Goal: Information Seeking & Learning: Learn about a topic

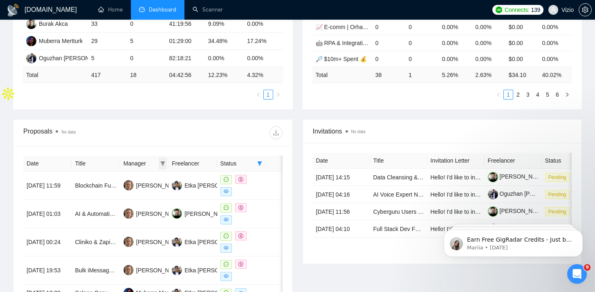
click at [163, 164] on icon "filter" at bounding box center [162, 163] width 5 height 5
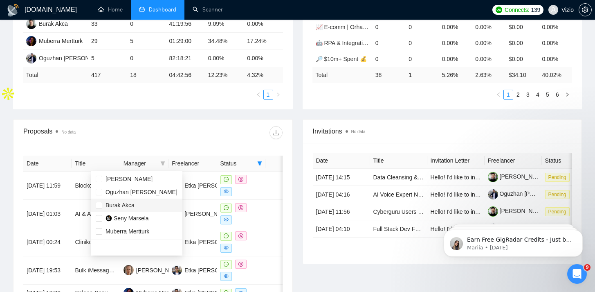
click at [138, 205] on span "Burak Akca" at bounding box center [137, 204] width 82 height 9
checkbox input "true"
click at [259, 162] on div "Date Title Manager Freelancer Status [DATE] 11:59 Blockchain Full-Stack Develop…" at bounding box center [152, 295] width 259 height 281
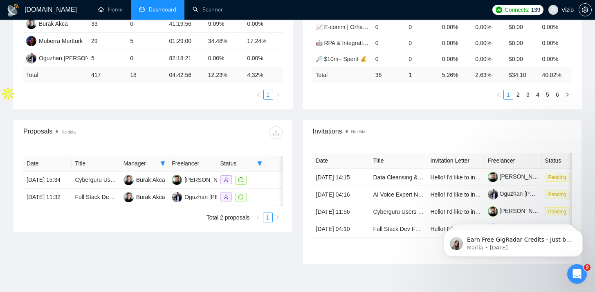
click at [260, 167] on span at bounding box center [260, 163] width 8 height 12
click at [252, 179] on span "Chat" at bounding box center [239, 178] width 39 height 9
checkbox input "false"
click at [240, 133] on div at bounding box center [218, 132] width 130 height 13
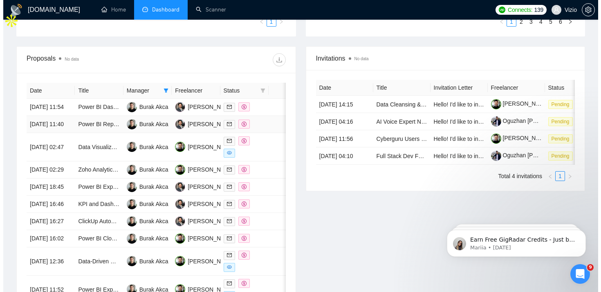
scroll to position [328, 0]
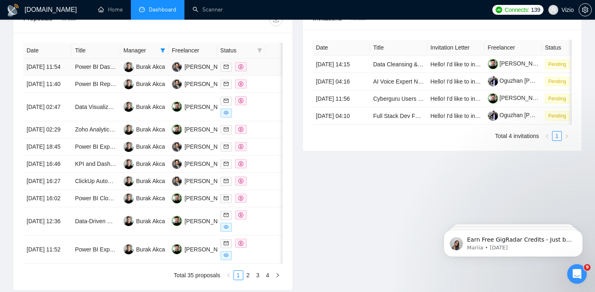
click at [104, 75] on td "Power BI Dashboard Development with Sage 100 Advanced Data" at bounding box center [96, 66] width 48 height 17
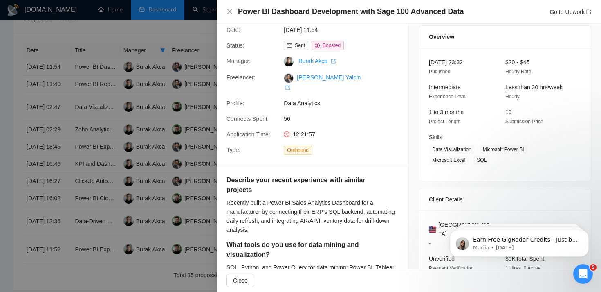
scroll to position [0, 0]
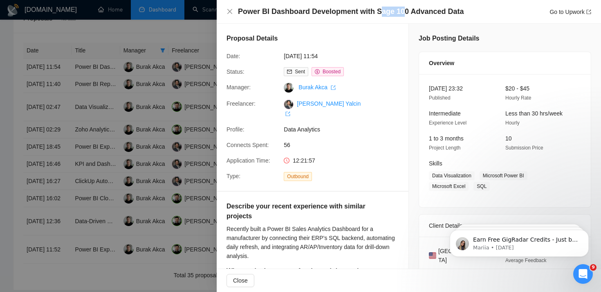
drag, startPoint x: 375, startPoint y: 13, endPoint x: 402, endPoint y: 11, distance: 27.1
click at [402, 11] on h4 "Power BI Dashboard Development with Sage 100 Advanced Data" at bounding box center [351, 12] width 226 height 10
click at [404, 11] on h4 "Power BI Dashboard Development with Sage 100 Advanced Data" at bounding box center [351, 12] width 226 height 10
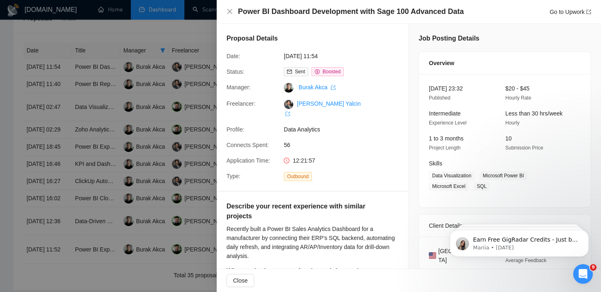
click at [402, 11] on h4 "Power BI Dashboard Development with Sage 100 Advanced Data" at bounding box center [351, 12] width 226 height 10
drag, startPoint x: 402, startPoint y: 11, endPoint x: 363, endPoint y: 8, distance: 39.4
click at [363, 8] on h4 "Power BI Dashboard Development with Sage 100 Advanced Data" at bounding box center [351, 12] width 226 height 10
click at [400, 12] on h4 "Power BI Dashboard Development with Sage 100 Advanced Data" at bounding box center [351, 12] width 226 height 10
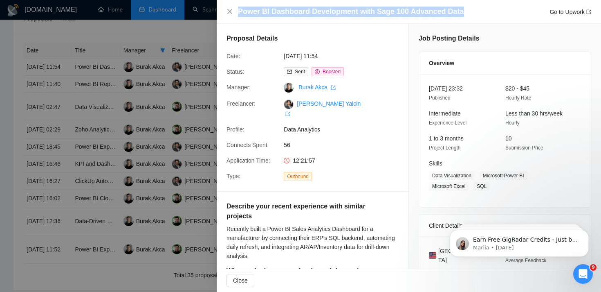
click at [400, 12] on h4 "Power BI Dashboard Development with Sage 100 Advanced Data" at bounding box center [351, 12] width 226 height 10
click at [373, 11] on h4 "Power BI Dashboard Development with Sage 100 Advanced Data" at bounding box center [351, 12] width 226 height 10
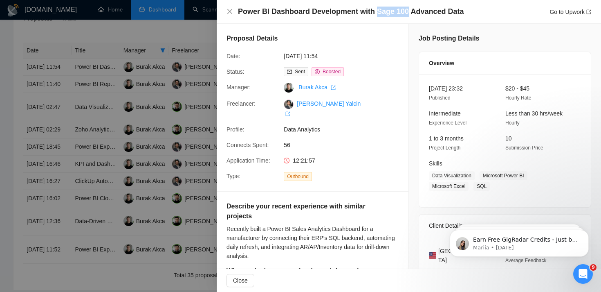
drag, startPoint x: 384, startPoint y: 13, endPoint x: 404, endPoint y: 13, distance: 19.6
click at [404, 13] on h4 "Power BI Dashboard Development with Sage 100 Advanced Data" at bounding box center [351, 12] width 226 height 10
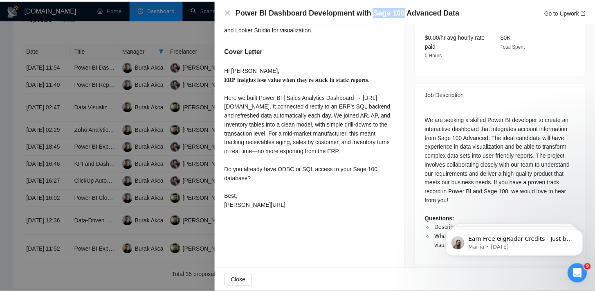
scroll to position [279, 0]
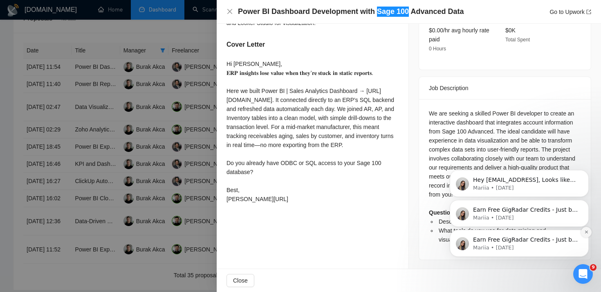
click at [586, 234] on icon "Dismiss notification" at bounding box center [586, 231] width 4 height 4
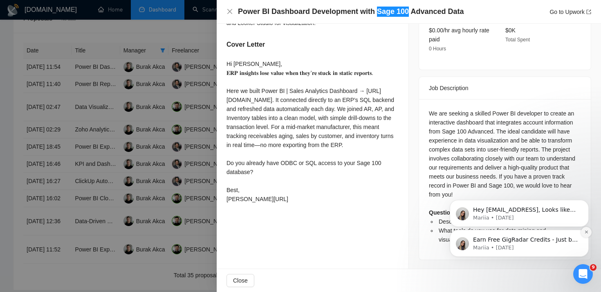
click at [585, 232] on icon "Dismiss notification" at bounding box center [586, 231] width 4 height 4
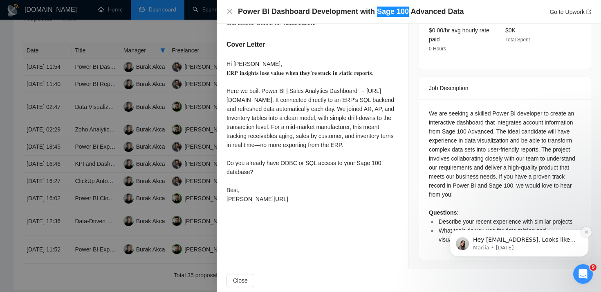
click at [588, 231] on icon "Dismiss notification" at bounding box center [586, 231] width 4 height 4
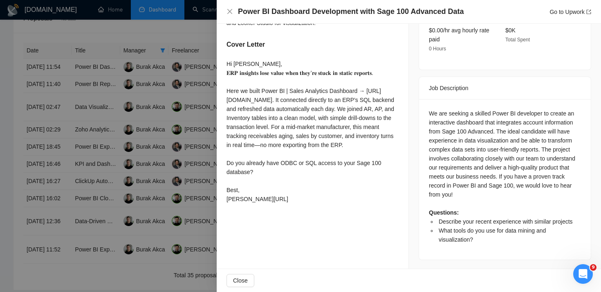
click at [141, 111] on div at bounding box center [300, 146] width 601 height 292
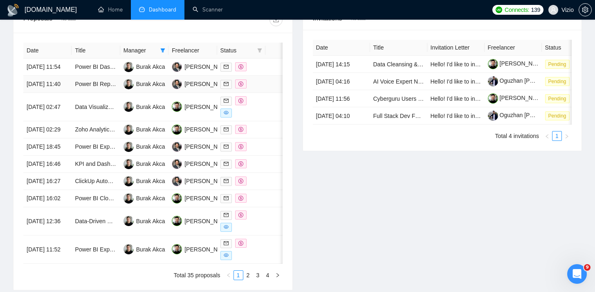
click at [108, 93] on td "Power BI Reporting Dashboard for Medical Office" at bounding box center [96, 84] width 48 height 17
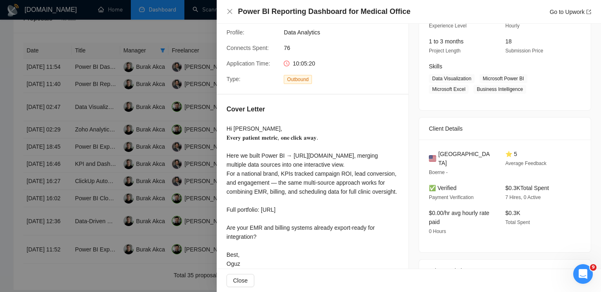
scroll to position [167, 0]
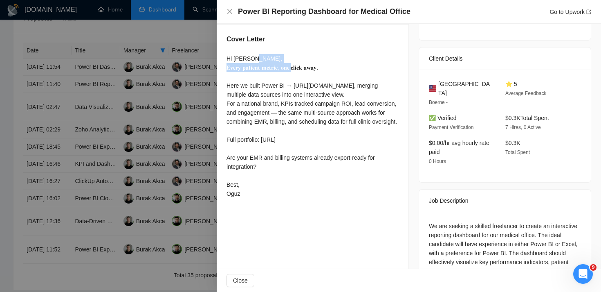
drag, startPoint x: 227, startPoint y: 60, endPoint x: 305, endPoint y: 57, distance: 78.2
click at [305, 57] on div "Hi [PERSON_NAME], 𝐄𝐯𝐞𝐫𝐲 𝐩𝐚𝐭𝐢𝐞𝐧𝐭 𝐦𝐞𝐭𝐫𝐢𝐜, 𝐨𝐧𝐞 𝐜𝐥𝐢𝐜𝐤 𝐚𝐰𝐚𝐲. Here we built Power BI …" at bounding box center [313, 126] width 172 height 144
click at [326, 57] on div "Hi [PERSON_NAME], 𝐄𝐯𝐞𝐫𝐲 𝐩𝐚𝐭𝐢𝐞𝐧𝐭 𝐦𝐞𝐭𝐫𝐢𝐜, 𝐨𝐧𝐞 𝐜𝐥𝐢𝐜𝐤 𝐚𝐰𝐚𝐲. Here we built Power BI …" at bounding box center [313, 126] width 172 height 144
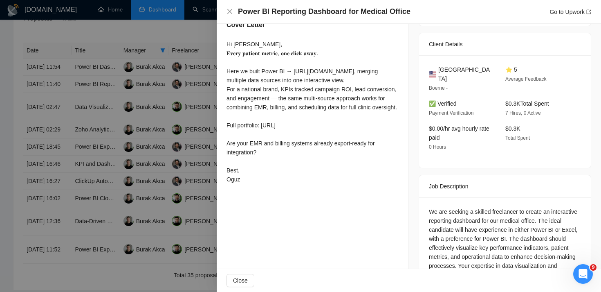
scroll to position [176, 0]
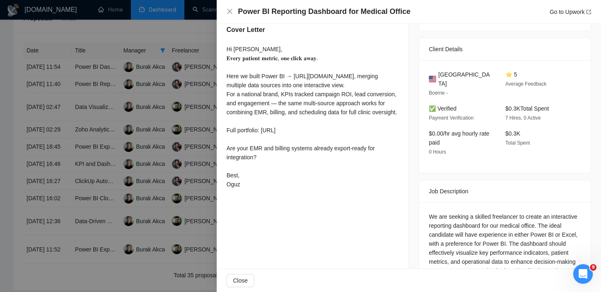
click at [183, 153] on div at bounding box center [300, 146] width 601 height 292
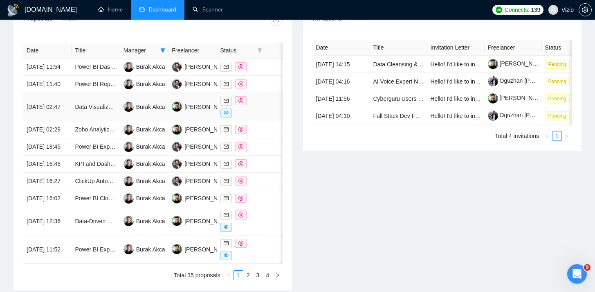
click at [100, 114] on td "Data Visualization" at bounding box center [96, 107] width 48 height 28
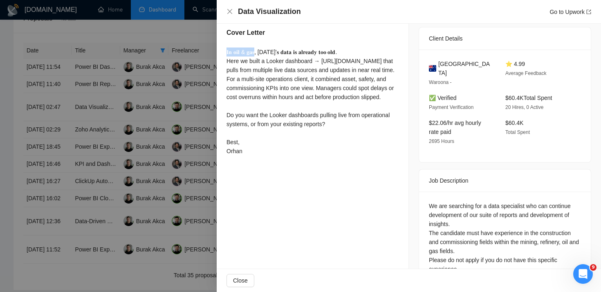
drag, startPoint x: 225, startPoint y: 52, endPoint x: 257, endPoint y: 50, distance: 32.8
click at [257, 50] on div "Cover Letter 𝐈𝐧 𝐨𝐢𝐥 & 𝐠𝐚𝐬, [DATE]’𝐬 𝐝𝐚𝐭𝐚 𝐢𝐬 𝐚𝐥𝐫𝐞𝐚𝐝𝐲 𝐭𝐨𝐨 𝐨𝐥𝐝. Here we built a Lo…" at bounding box center [313, 93] width 192 height 151
drag, startPoint x: 263, startPoint y: 50, endPoint x: 364, endPoint y: 50, distance: 100.2
click at [364, 50] on div "𝐈𝐧 𝐨𝐢𝐥 & 𝐠𝐚𝐬, [DATE]’𝐬 𝐝𝐚𝐭𝐚 𝐢𝐬 𝐚𝐥𝐫𝐞𝐚𝐝𝐲 𝐭𝐨𝐨 𝐨𝐥𝐝. Here we built a Looker dashboar…" at bounding box center [313, 101] width 172 height 108
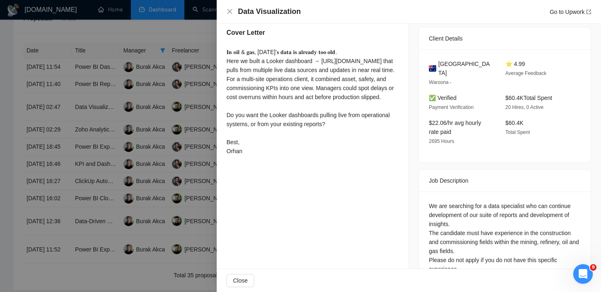
drag, startPoint x: 147, startPoint y: 145, endPoint x: 142, endPoint y: 145, distance: 4.9
click at [145, 145] on div at bounding box center [300, 146] width 601 height 292
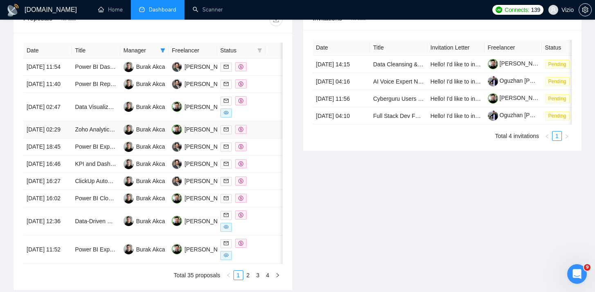
click at [105, 138] on td "Zoho Analytics Expert Needed for Custom Sales & Marketing Dashboards + Automate…" at bounding box center [96, 129] width 48 height 17
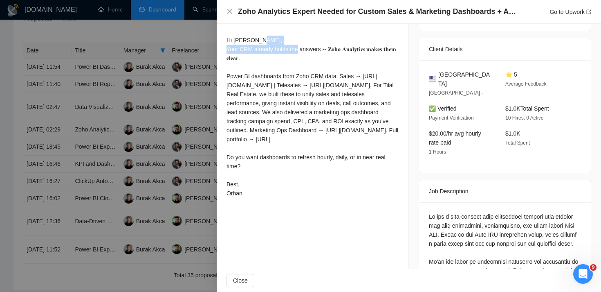
drag, startPoint x: 228, startPoint y: 51, endPoint x: 327, endPoint y: 48, distance: 98.6
click at [320, 49] on div "Hi [PERSON_NAME], Your CRM already holds the answers -- 𝐙𝐨𝐡𝐨 𝐀𝐧𝐚𝐥𝐲𝐭𝐢𝐜𝐬 𝐦𝐚𝐤𝐞𝐬 𝐭𝐡…" at bounding box center [313, 117] width 172 height 162
drag, startPoint x: 331, startPoint y: 47, endPoint x: 274, endPoint y: 57, distance: 57.2
click at [274, 57] on div "Hi [PERSON_NAME], Your CRM already holds the answers -- 𝐙𝐨𝐡𝐨 𝐀𝐧𝐚𝐥𝐲𝐭𝐢𝐜𝐬 𝐦𝐚𝐤𝐞𝐬 𝐭𝐡…" at bounding box center [313, 117] width 172 height 162
click at [267, 58] on div "Hi [PERSON_NAME], Your CRM already holds the answers -- 𝐙𝐨𝐡𝐨 𝐀𝐧𝐚𝐥𝐲𝐭𝐢𝐜𝐬 𝐦𝐚𝐤𝐞𝐬 𝐭𝐡…" at bounding box center [313, 117] width 172 height 162
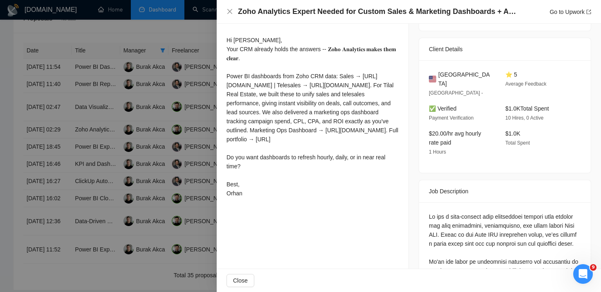
click at [189, 143] on div at bounding box center [300, 146] width 601 height 292
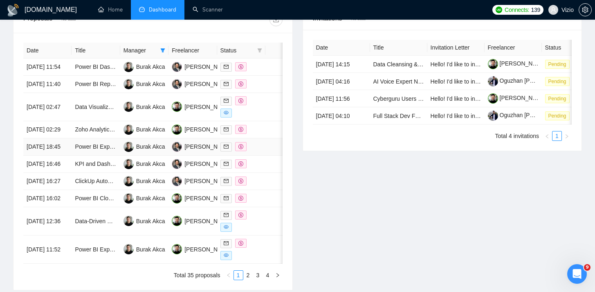
click at [95, 155] on td "Power BI Expert Needed for Dashboard Development" at bounding box center [96, 146] width 48 height 17
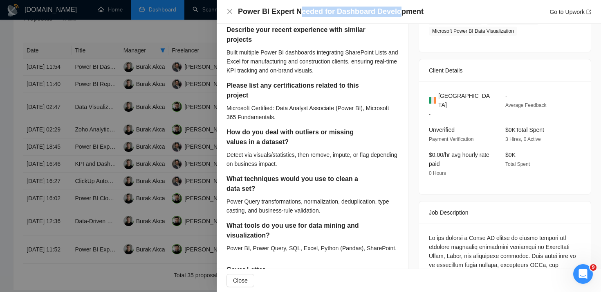
drag, startPoint x: 298, startPoint y: 15, endPoint x: 416, endPoint y: 13, distance: 117.8
click at [404, 13] on h4 "Power BI Expert Needed for Dashboard Development" at bounding box center [331, 12] width 186 height 10
click at [337, 13] on h4 "Power BI Expert Needed for Dashboard Development" at bounding box center [331, 12] width 186 height 10
click at [376, 10] on h4 "Power BI Expert Needed for Dashboard Development" at bounding box center [331, 12] width 186 height 10
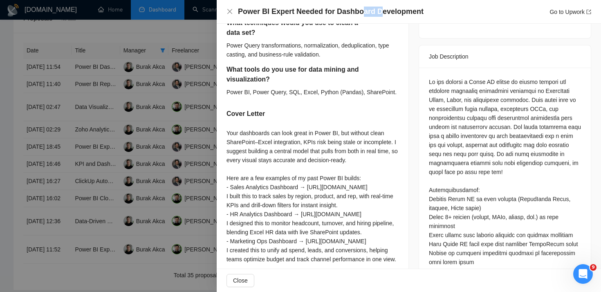
scroll to position [378, 0]
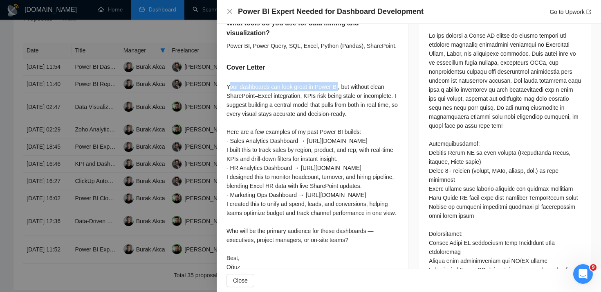
drag, startPoint x: 231, startPoint y: 87, endPoint x: 341, endPoint y: 85, distance: 109.2
click at [341, 85] on div "Your dashboards can look great in Power BI, but without clean SharePoint–Excel …" at bounding box center [313, 176] width 172 height 189
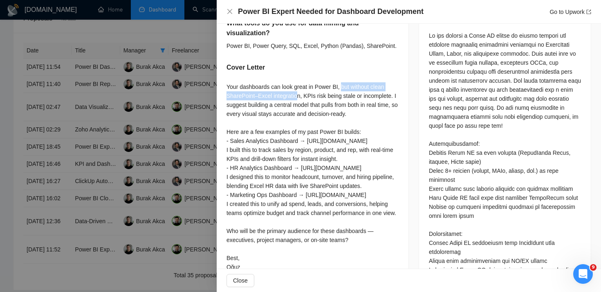
drag, startPoint x: 345, startPoint y: 85, endPoint x: 299, endPoint y: 92, distance: 46.9
click at [299, 92] on div "Your dashboards can look great in Power BI, but without clean SharePoint–Excel …" at bounding box center [313, 176] width 172 height 189
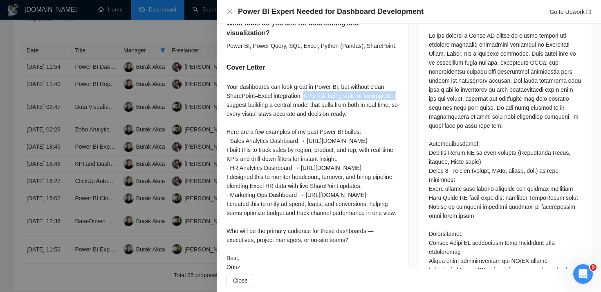
drag, startPoint x: 305, startPoint y: 92, endPoint x: 260, endPoint y: 101, distance: 45.4
click at [260, 101] on div "Your dashboards can look great in Power BI, but without clean SharePoint–Excel …" at bounding box center [313, 176] width 172 height 189
drag, startPoint x: 263, startPoint y: 102, endPoint x: 272, endPoint y: 102, distance: 8.6
click at [265, 102] on div "Your dashboards can look great in Power BI, but without clean SharePoint–Excel …" at bounding box center [313, 176] width 172 height 189
drag, startPoint x: 288, startPoint y: 103, endPoint x: 335, endPoint y: 106, distance: 46.3
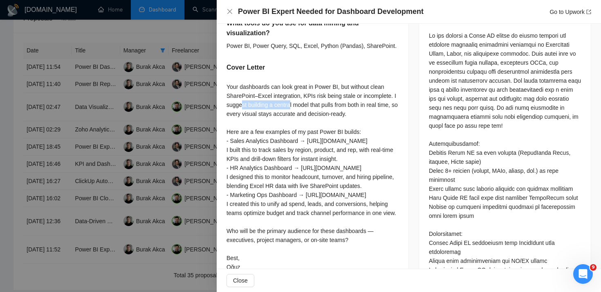
click at [334, 106] on div "Your dashboards can look great in Power BI, but without clean SharePoint–Excel …" at bounding box center [313, 176] width 172 height 189
click at [367, 130] on div "Your dashboards can look great in Power BI, but without clean SharePoint–Excel …" at bounding box center [313, 176] width 172 height 189
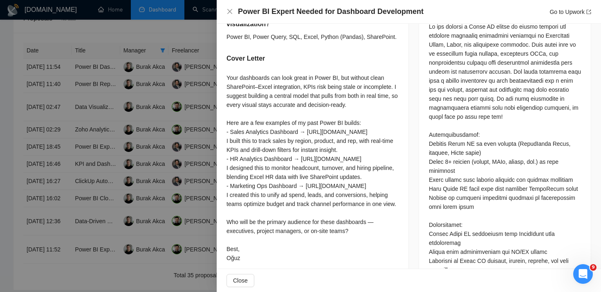
scroll to position [389, 0]
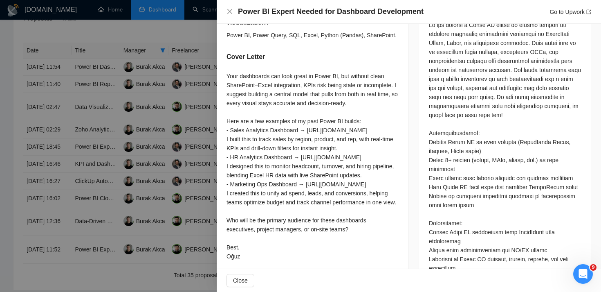
click at [322, 116] on div "Your dashboards can look great in Power BI, but without clean SharePoint–Excel …" at bounding box center [313, 166] width 172 height 189
